Goal: Transaction & Acquisition: Download file/media

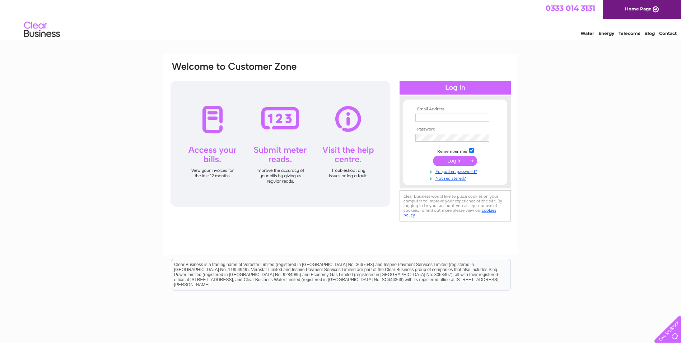
type input "accounts@gatehousepm.co.uk"
click at [453, 159] on input "submit" at bounding box center [455, 160] width 44 height 10
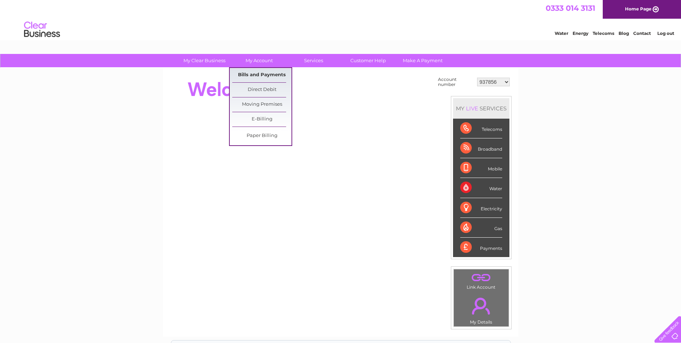
click at [258, 75] on link "Bills and Payments" at bounding box center [261, 75] width 59 height 14
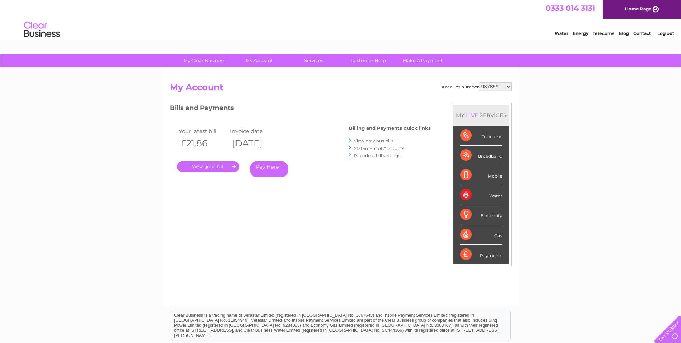
click at [482, 85] on select "937856 958583 1076199 1137817 1150426 1150429 1154455 30276143 30276732 3027965…" at bounding box center [495, 86] width 33 height 9
select select "30297645"
click at [479, 82] on select "937856 958583 1076199 1137817 1150426 1150429 1154455 30276143 30276732 3027965…" at bounding box center [495, 86] width 33 height 9
click at [202, 165] on link "." at bounding box center [208, 166] width 62 height 10
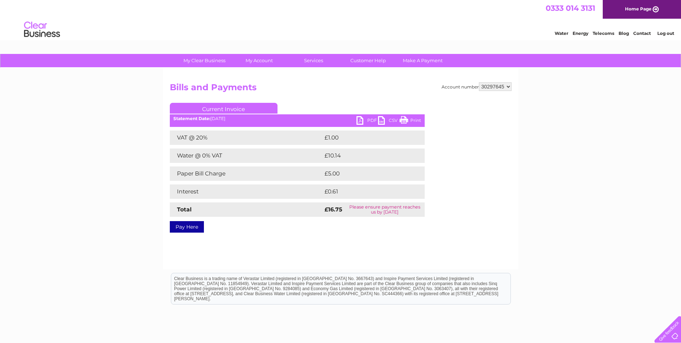
click at [368, 123] on link "PDF" at bounding box center [368, 121] width 22 height 10
click at [580, 151] on div "My Clear Business Login Details My Details My Preferences Link Account My Accou…" at bounding box center [340, 223] width 681 height 338
click at [503, 79] on div "Account number 937856 958583 1076199 1137817 1150426 1150429 1154455 30276143 3…" at bounding box center [340, 168] width 355 height 201
click at [501, 84] on select "937856 958583 1076199 1137817 1150426 1150429 1154455 30276143 30276732 3027965…" at bounding box center [495, 86] width 33 height 9
select select "30284360"
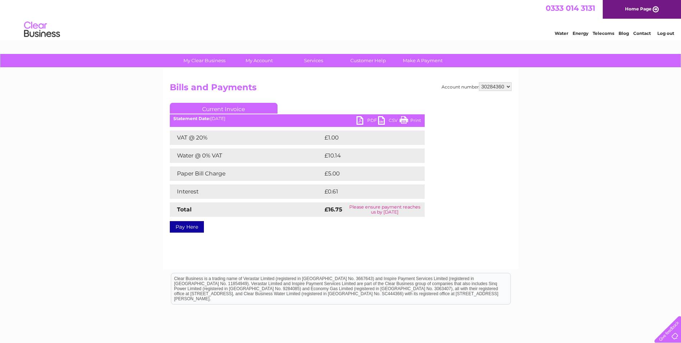
click at [479, 82] on select "937856 958583 1076199 1137817 1150426 1150429 1154455 30276143 30276732 3027965…" at bounding box center [495, 86] width 33 height 9
click at [508, 203] on div "Account number 937856 958583 1076199 1137817 1150426 1150429 1154455 30276143 3…" at bounding box center [341, 156] width 342 height 148
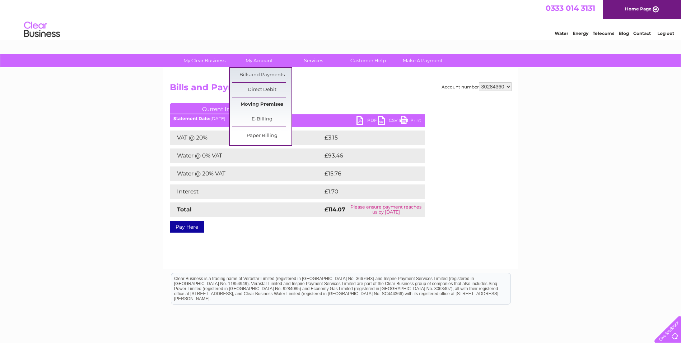
click at [271, 104] on link "Moving Premises" at bounding box center [261, 104] width 59 height 14
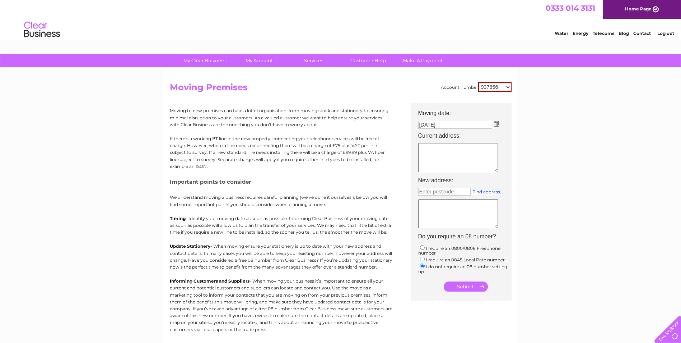
click at [497, 85] on select "937856 958583 1076199 1137817 1150426 1150429 1154455 30276143 30276732 3027965…" at bounding box center [494, 86] width 33 height 9
drag, startPoint x: 627, startPoint y: 170, endPoint x: 623, endPoint y: 172, distance: 4.5
click at [627, 170] on div "My Clear Business Login Details My Details My Preferences Link Account My Accou…" at bounding box center [340, 264] width 681 height 421
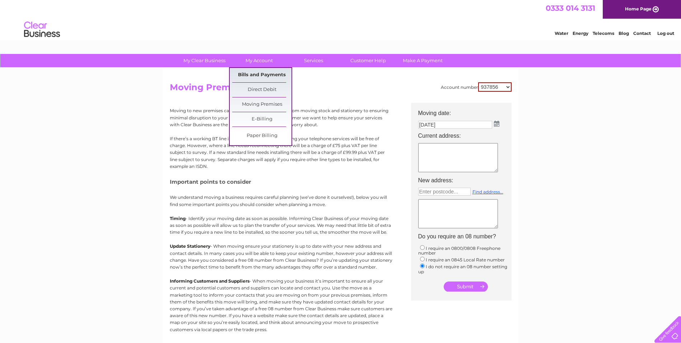
click at [249, 75] on link "Bills and Payments" at bounding box center [261, 75] width 59 height 14
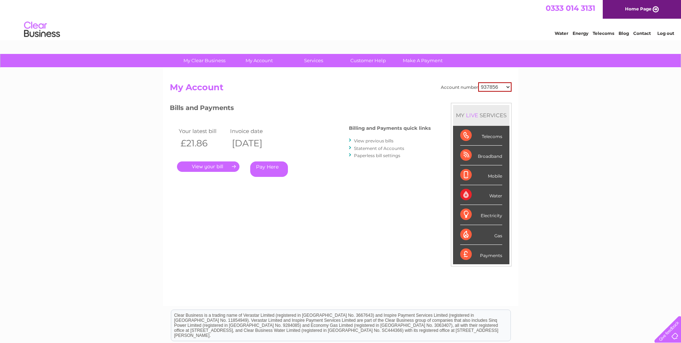
click at [498, 88] on select "937856 958583 1076199 1137817 1150426 1150429 1154455 30276143 30276732 3027965…" at bounding box center [494, 86] width 33 height 9
select select "30282015"
click at [478, 82] on select "937856 958583 1076199 1137817 1150426 1150429 1154455 30276143 30276732 3027965…" at bounding box center [494, 86] width 33 height 9
click at [373, 150] on link "Statement of Accounts" at bounding box center [379, 147] width 50 height 5
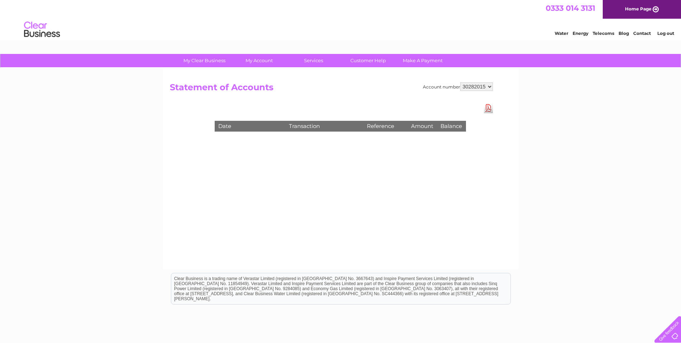
click at [475, 90] on select "937856 958583 1076199 1137817 1150426 1150429 1154455 30276143 30276732 3027965…" at bounding box center [476, 86] width 33 height 9
select select "30279653"
click at [460, 82] on select "937856 958583 1076199 1137817 1150426 1150429 1154455 30276143 30276732 3027965…" at bounding box center [476, 86] width 33 height 9
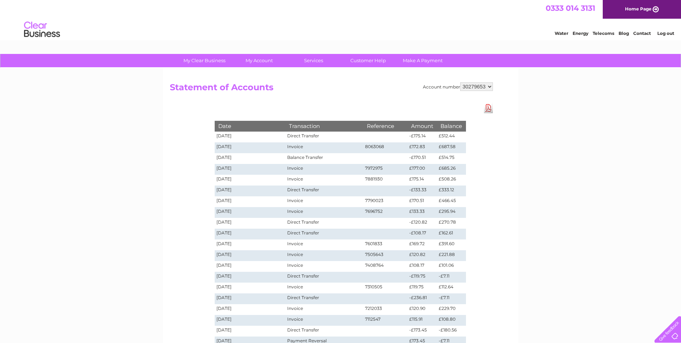
drag, startPoint x: 0, startPoint y: 0, endPoint x: 472, endPoint y: 88, distance: 480.2
click at [472, 88] on select "937856 958583 1076199 1137817 1150426 1150429 1154455 30276143 30276732 3027965…" at bounding box center [476, 86] width 33 height 9
select select "30282015"
click at [460, 82] on select "937856 958583 1076199 1137817 1150426 1150429 1154455 30276143 30276732 3027965…" at bounding box center [476, 86] width 33 height 9
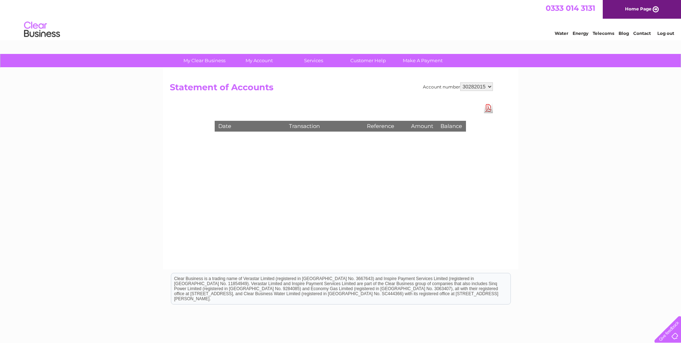
click at [487, 108] on link "Download Pdf" at bounding box center [488, 108] width 9 height 10
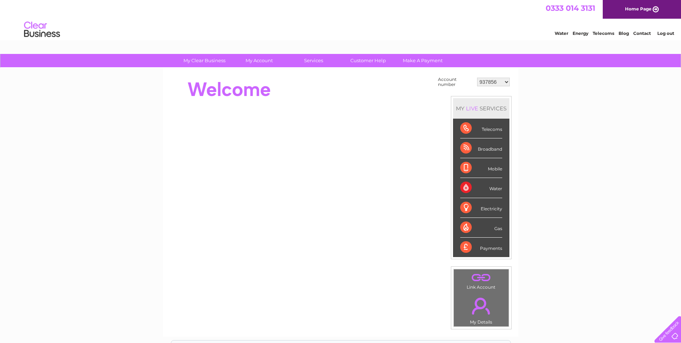
click at [494, 84] on select "937856 958583 1076199 1137817 1150426 1150429 1154455 30276143 30276732 3027965…" at bounding box center [493, 82] width 33 height 9
select select "30284360"
click at [477, 78] on select "937856 958583 1076199 1137817 1150426 1150429 1154455 30276143 30276732 3027965…" at bounding box center [493, 82] width 33 height 9
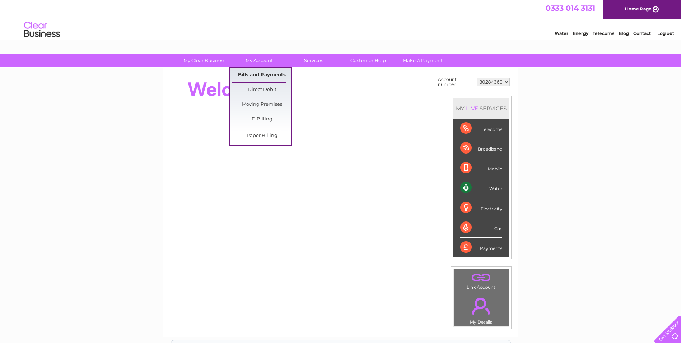
click at [252, 73] on link "Bills and Payments" at bounding box center [261, 75] width 59 height 14
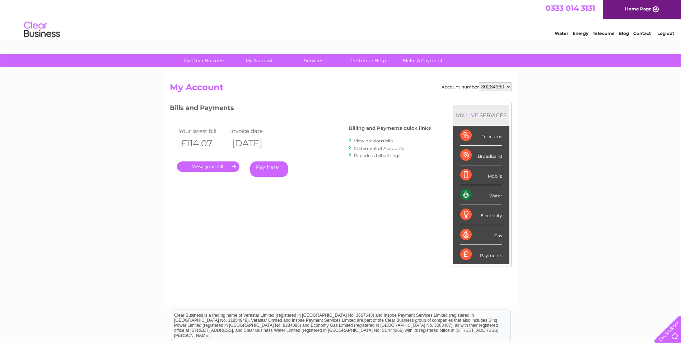
click at [501, 87] on select "937856 958583 1076199 1137817 1150426 1150429 1154455 30276143 30276732 3027965…" at bounding box center [495, 86] width 33 height 9
select select "30309562"
click at [479, 82] on select "937856 958583 1076199 1137817 1150426 1150429 1154455 30276143 30276732 3027965…" at bounding box center [495, 86] width 33 height 9
click at [215, 167] on link "." at bounding box center [208, 166] width 62 height 10
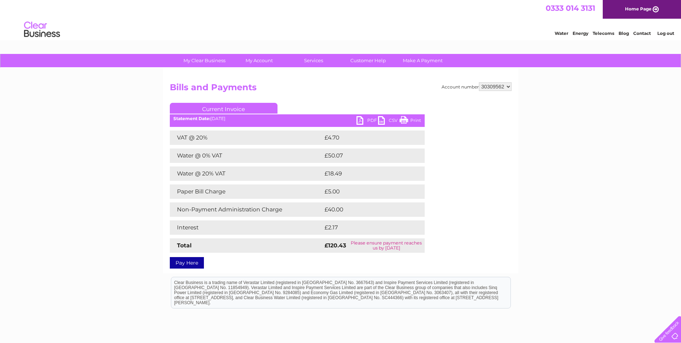
click at [363, 120] on link "PDF" at bounding box center [368, 121] width 22 height 10
